Goal: Task Accomplishment & Management: Complete application form

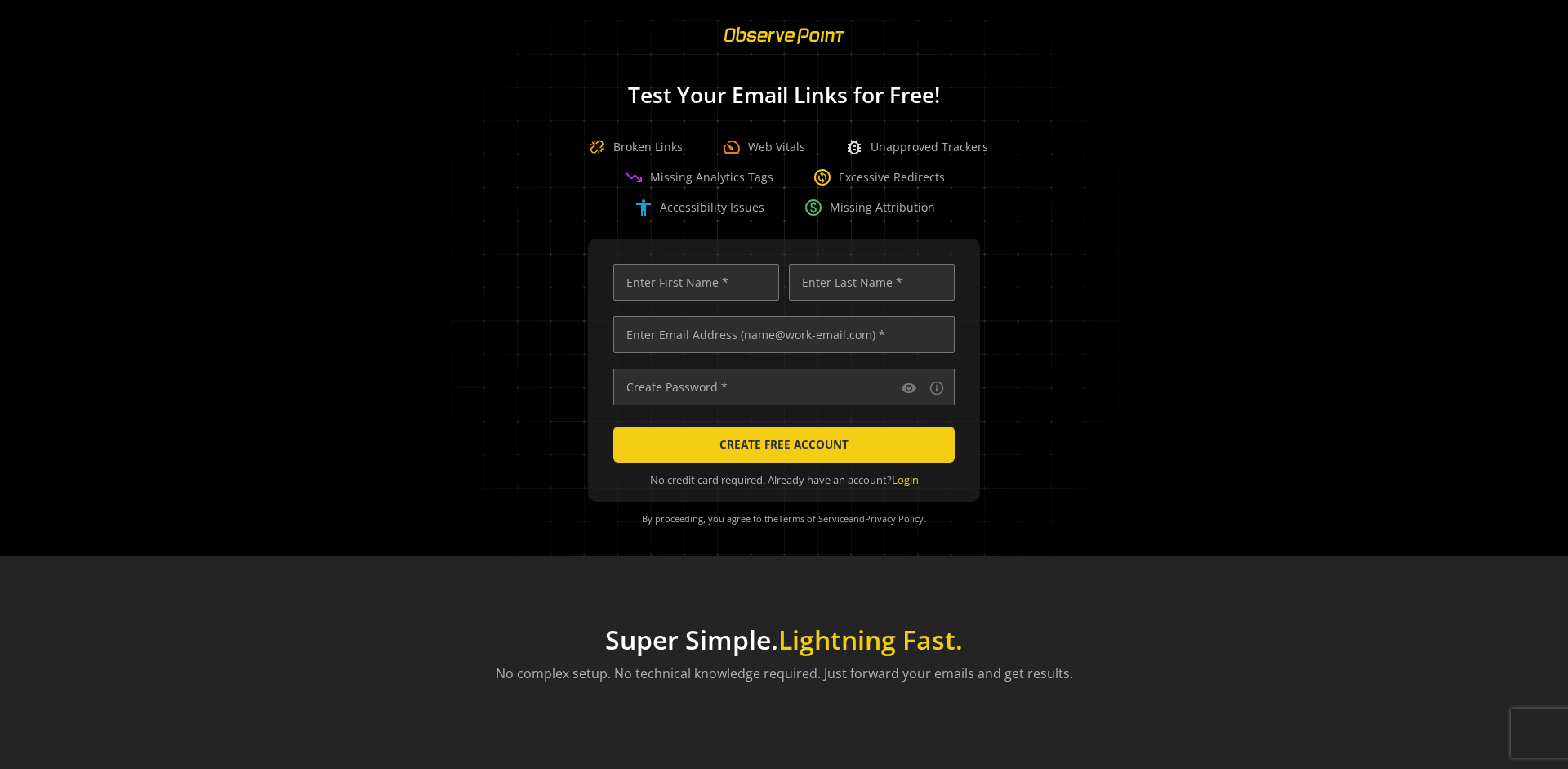
scroll to position [0, 5284]
click at [780, 334] on input "text" at bounding box center [784, 334] width 342 height 37
type input "[EMAIL_ADDRESS][DOMAIN_NAME]"
click at [692, 282] on input "text" at bounding box center [696, 282] width 166 height 37
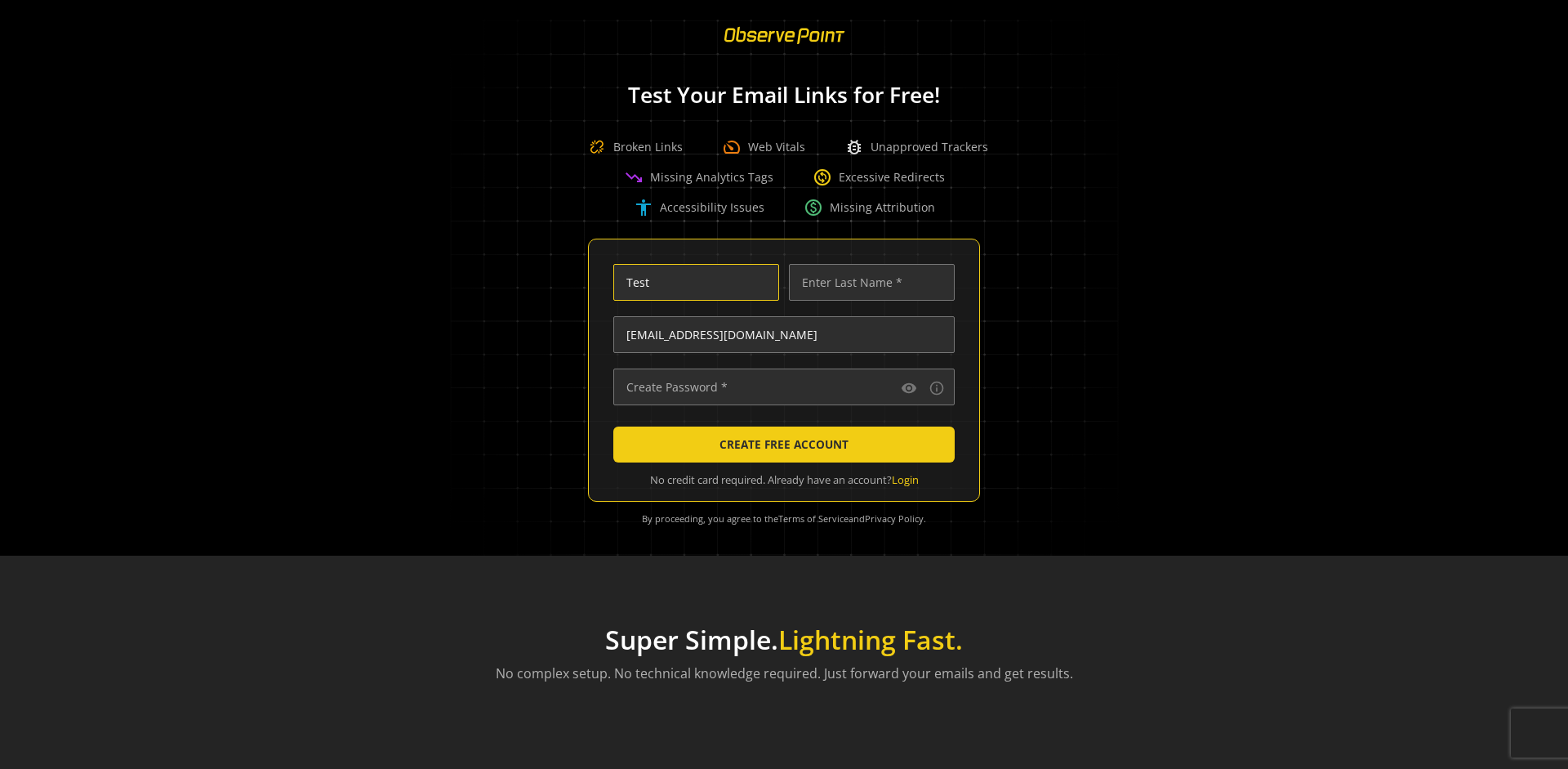
type input "Test"
click at [867, 282] on input "text" at bounding box center [872, 282] width 166 height 37
type input "Test"
click at [780, 386] on input "text" at bounding box center [784, 386] width 342 height 37
type input "••••••••••••••"
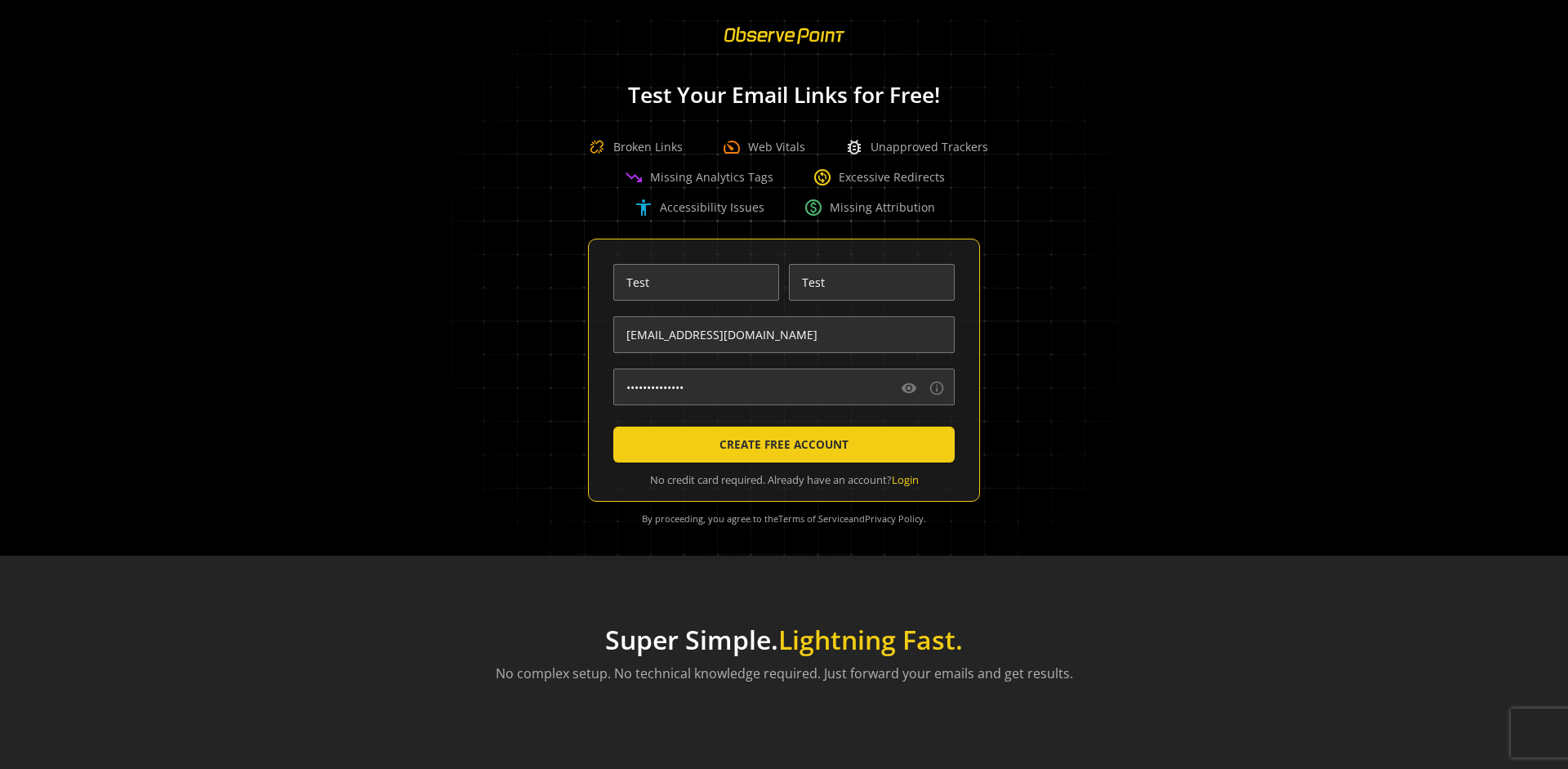
click at [780, 444] on span "CREATE FREE ACCOUNT" at bounding box center [784, 443] width 129 height 29
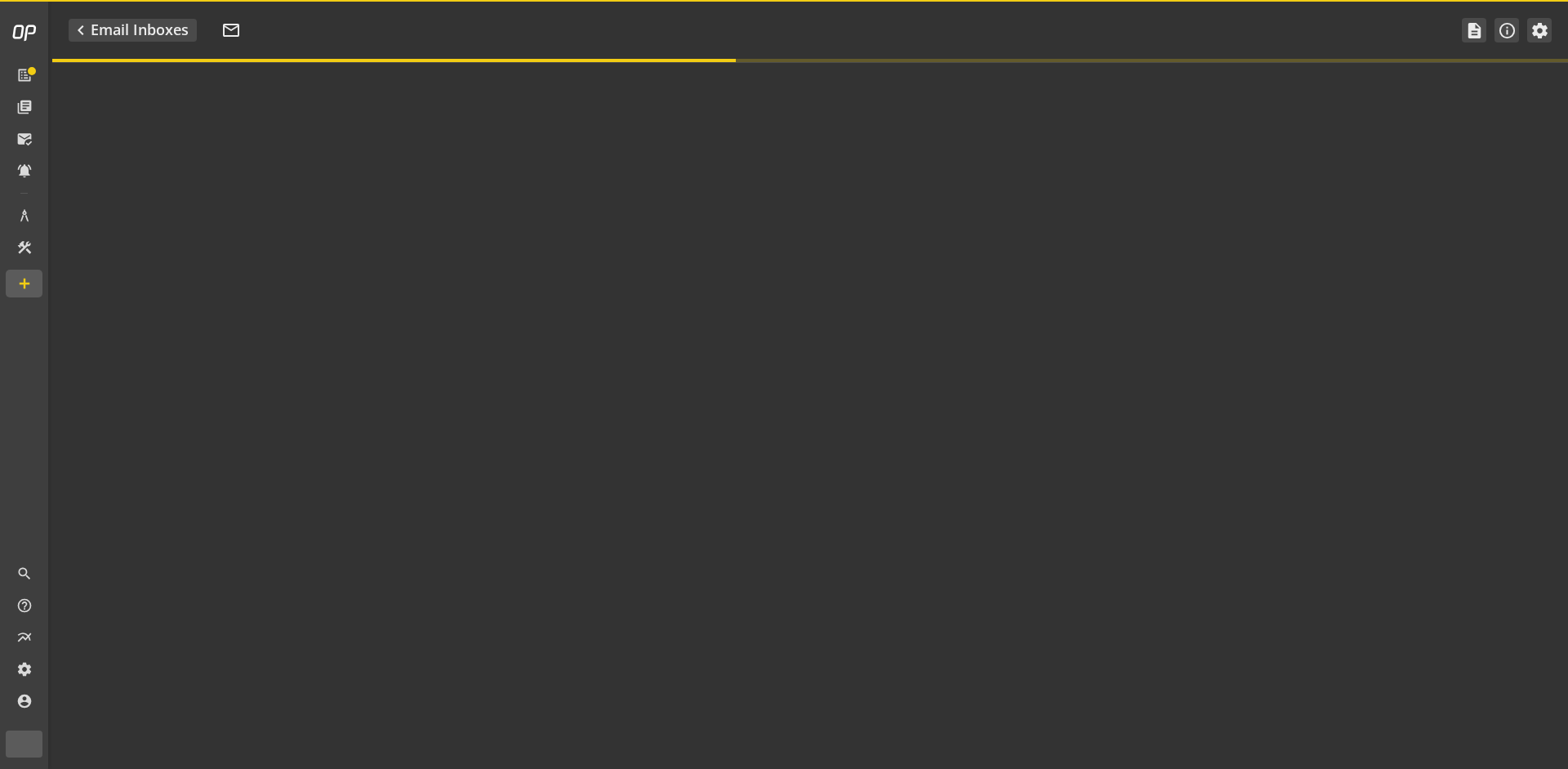
type textarea "Welcome to ObservePoint! This is your default email inbox for testing."
